Goal: Task Accomplishment & Management: Complete application form

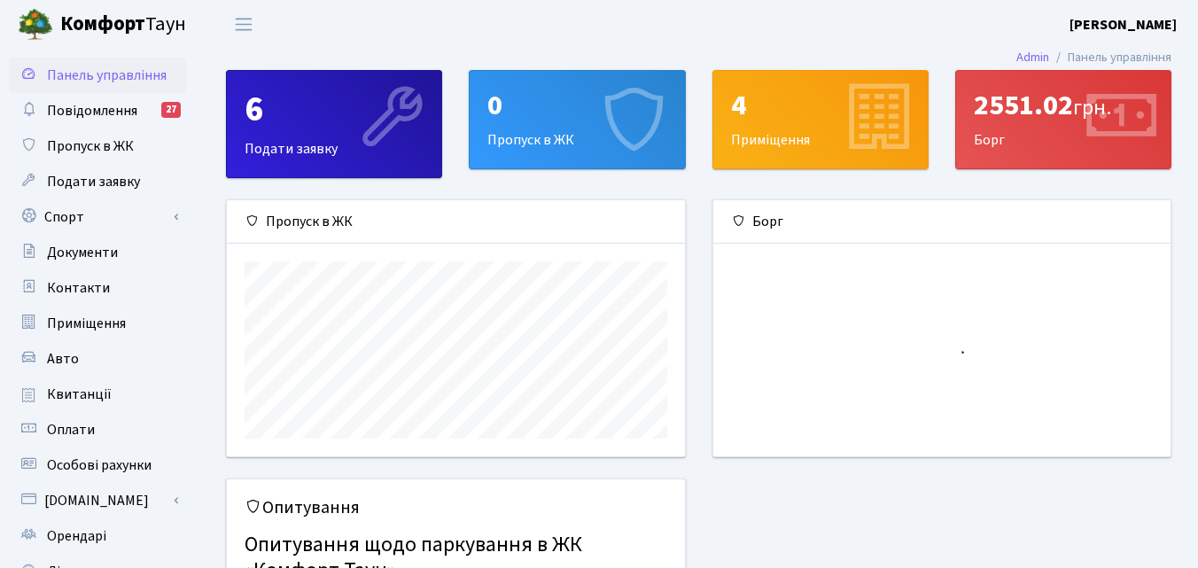
click at [515, 119] on div "0" at bounding box center [576, 106] width 179 height 34
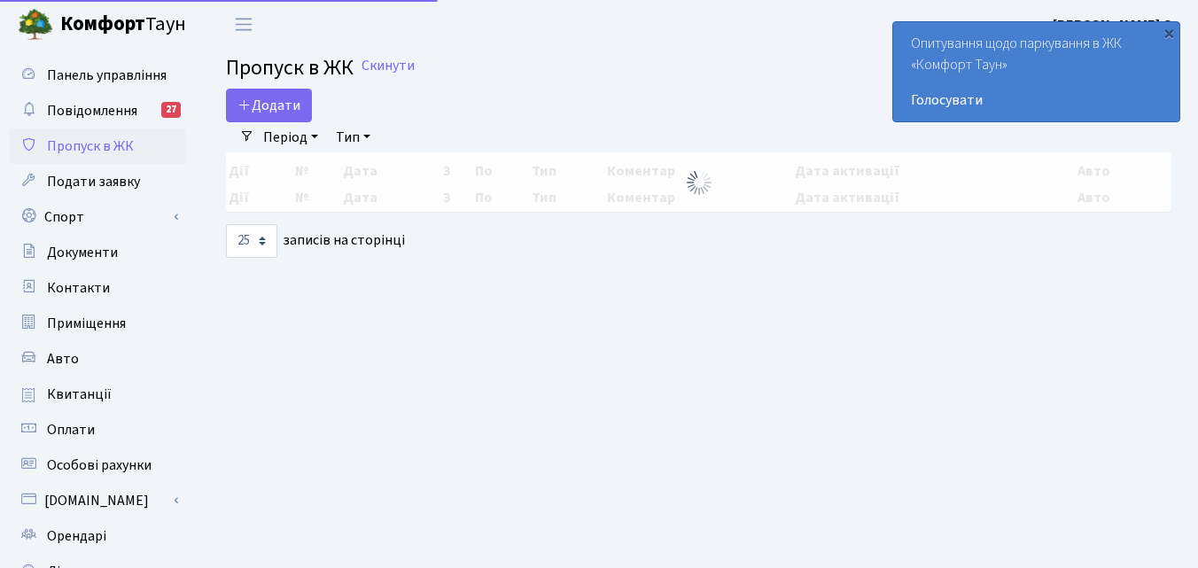
select select "25"
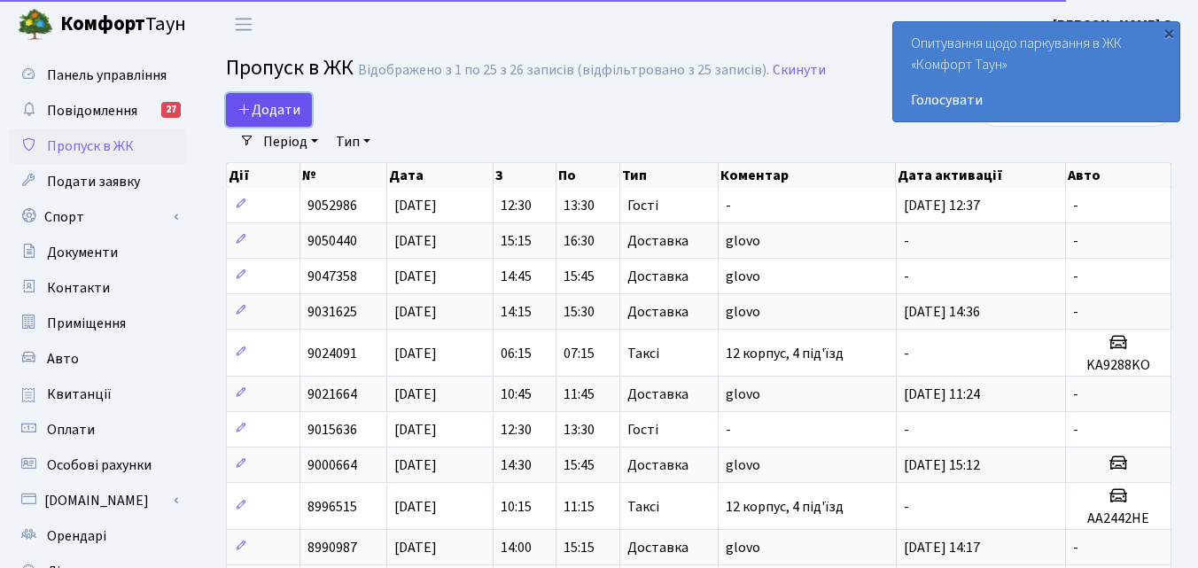
click at [303, 106] on link "Додати" at bounding box center [269, 110] width 86 height 34
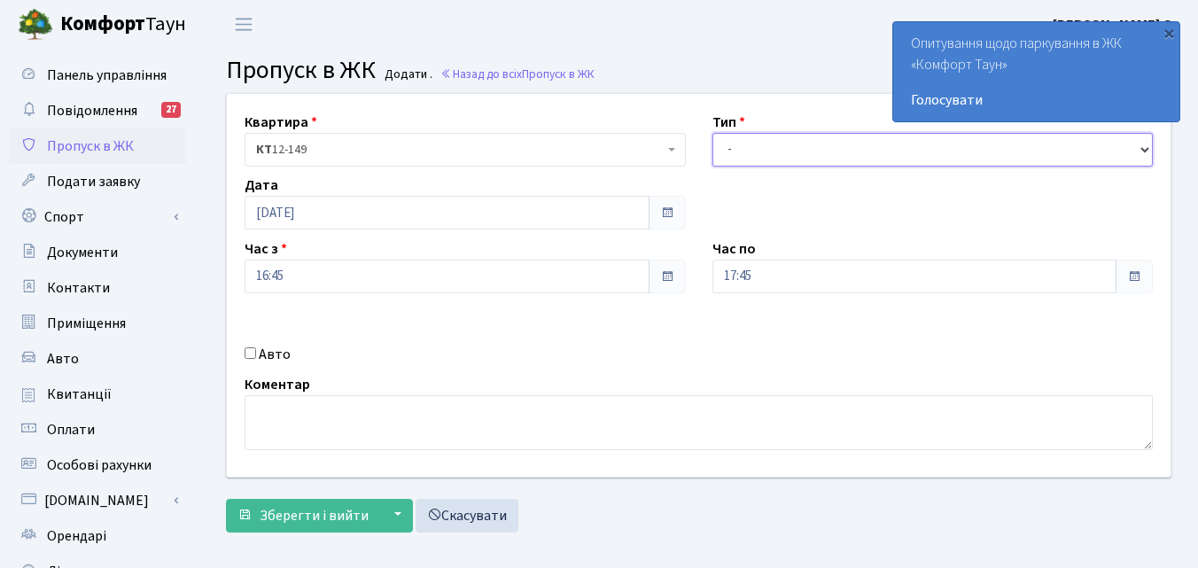
click at [852, 136] on select "- Доставка Таксі Гості Сервіс" at bounding box center [932, 150] width 441 height 34
select select "1"
click at [712, 133] on select "- Доставка Таксі Гості Сервіс" at bounding box center [932, 150] width 441 height 34
click at [610, 366] on div "Квартира <b>КТ</b>&nbsp;&nbsp;&nbsp;&nbsp;12-149 <b>КТ2</b>&nbsp;&nbsp;&nbsp;2-…" at bounding box center [698, 285] width 970 height 383
drag, startPoint x: 610, startPoint y: 376, endPoint x: 610, endPoint y: 391, distance: 15.1
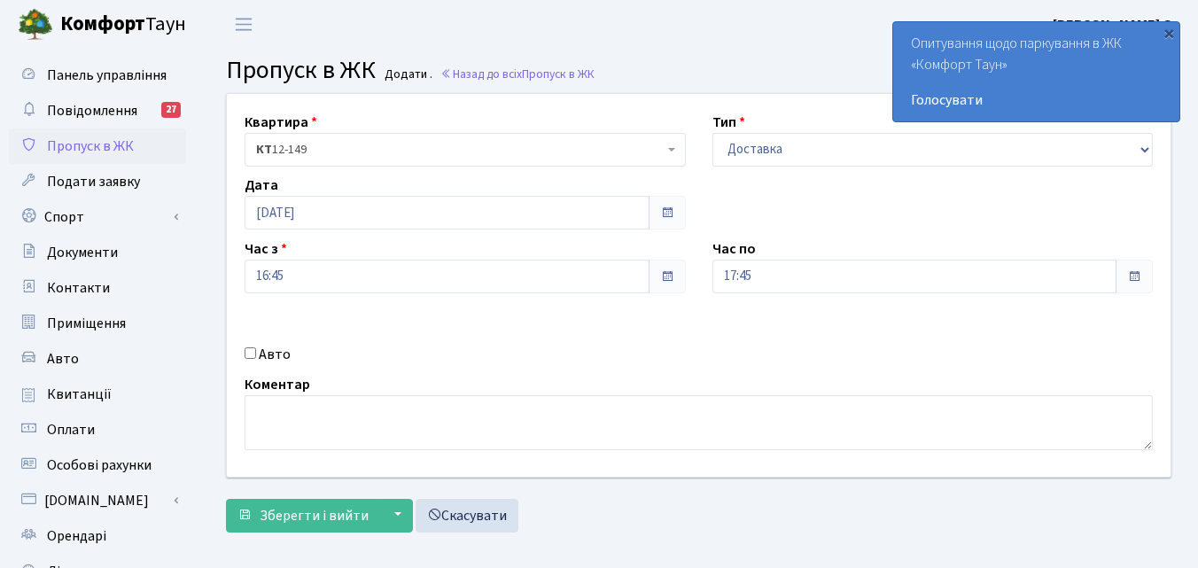
click at [610, 391] on div "Коментар" at bounding box center [698, 412] width 935 height 76
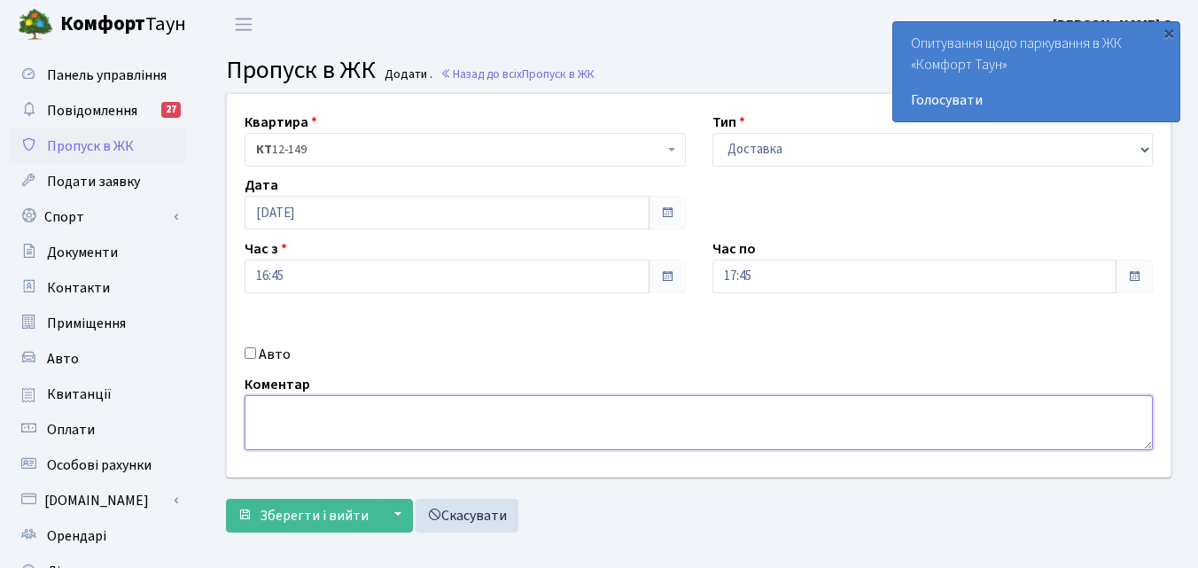
click at [610, 408] on textarea at bounding box center [699, 422] width 908 height 55
type textarea "silpo"
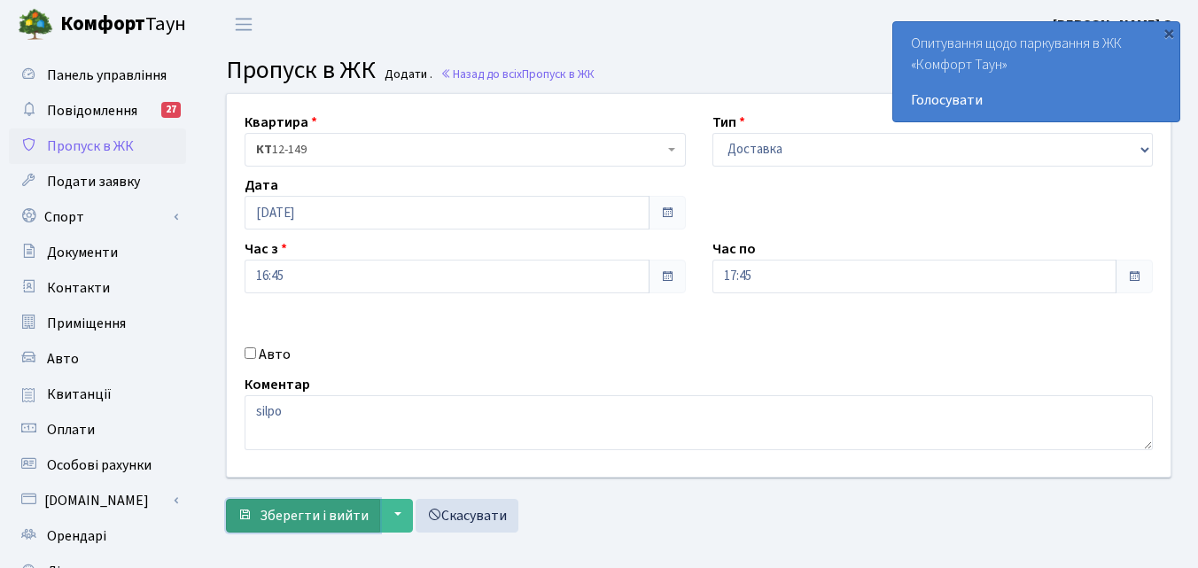
click at [298, 518] on span "Зберегти і вийти" at bounding box center [314, 515] width 109 height 19
